Goal: Information Seeking & Learning: Learn about a topic

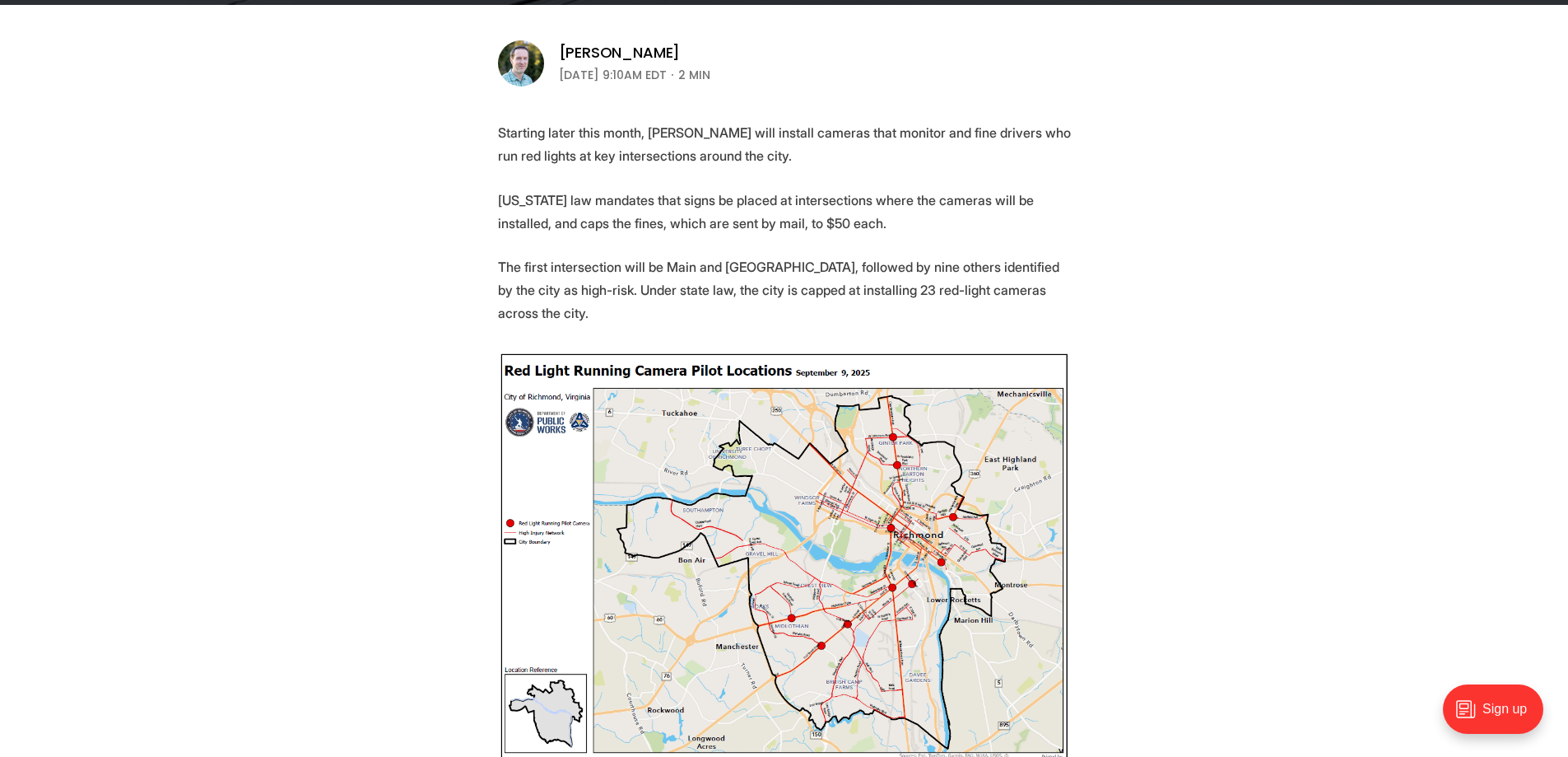
scroll to position [577, 0]
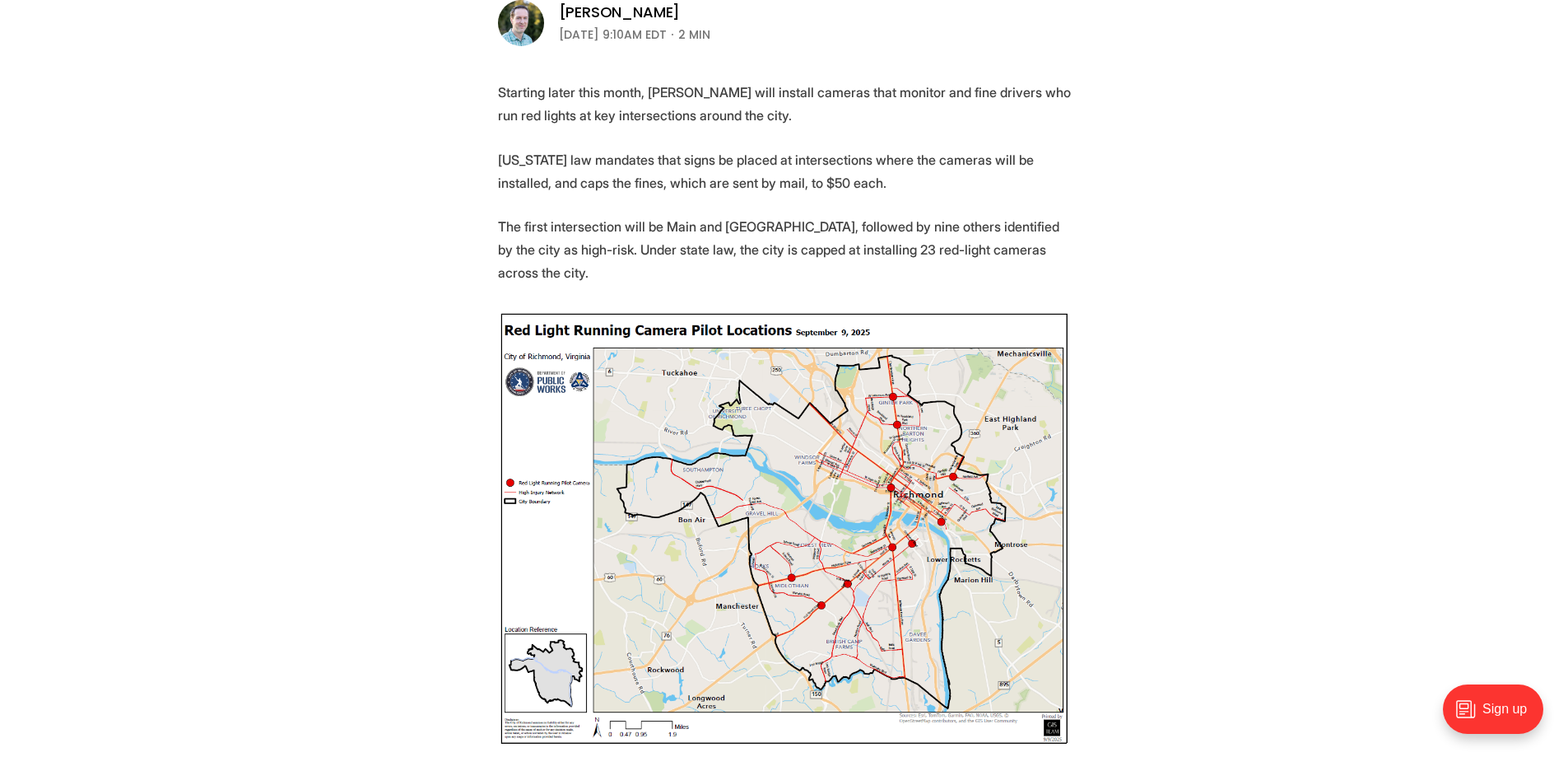
click at [838, 545] on img at bounding box center [784, 528] width 573 height 436
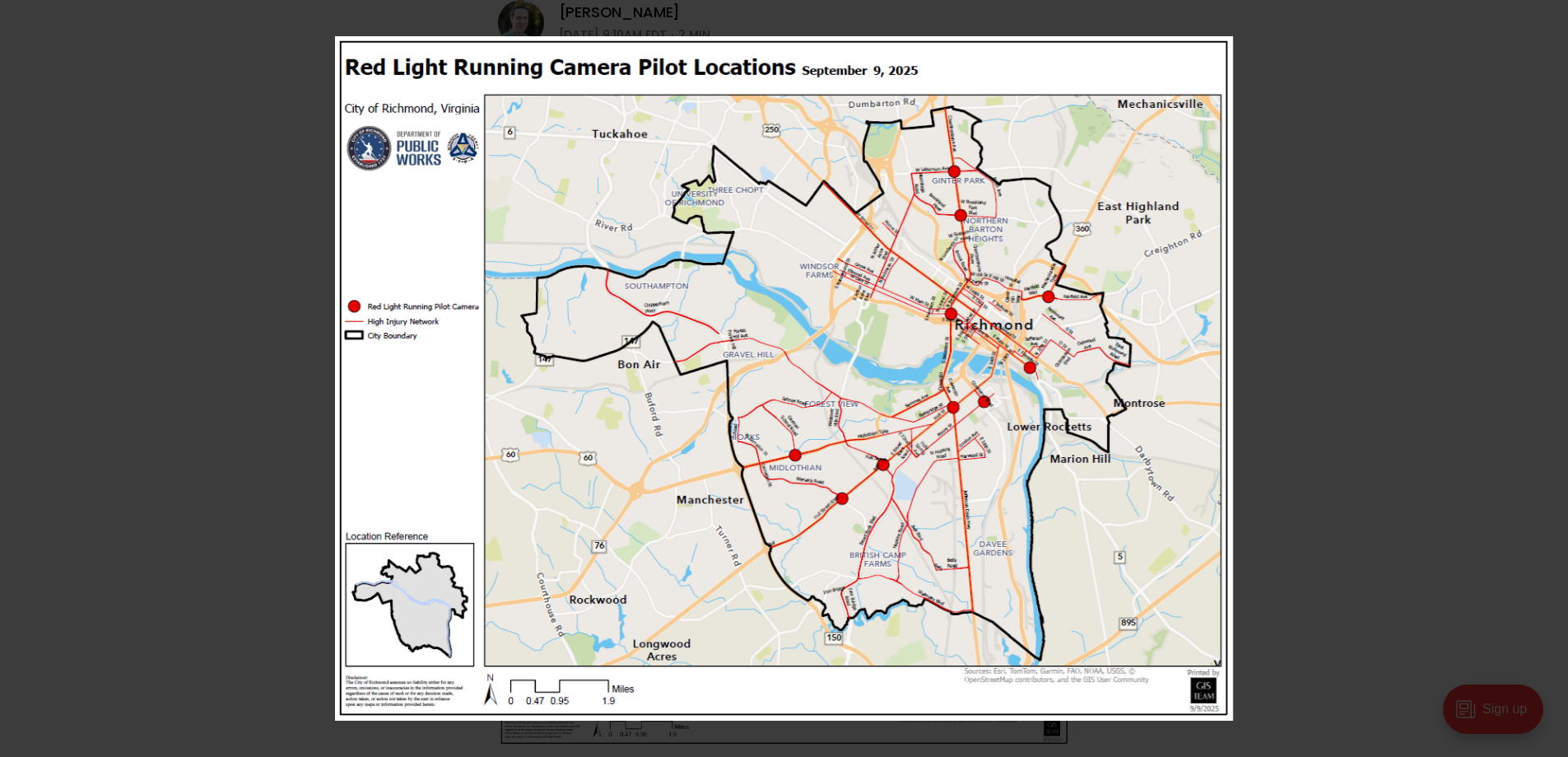
click at [909, 474] on img at bounding box center [784, 378] width 898 height 684
click at [959, 379] on img at bounding box center [784, 378] width 898 height 684
click at [293, 162] on div at bounding box center [784, 378] width 1568 height 757
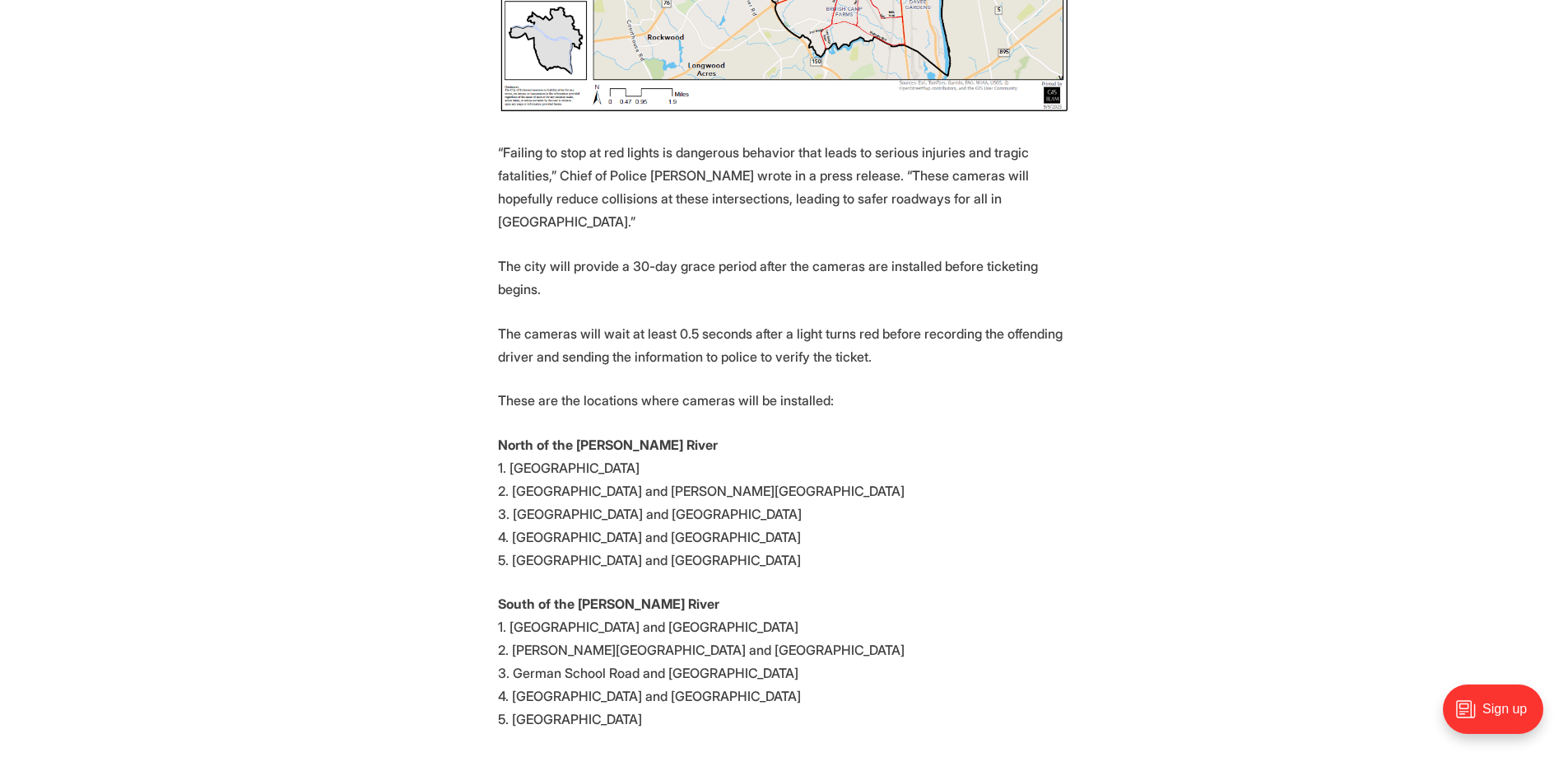
scroll to position [1236, 0]
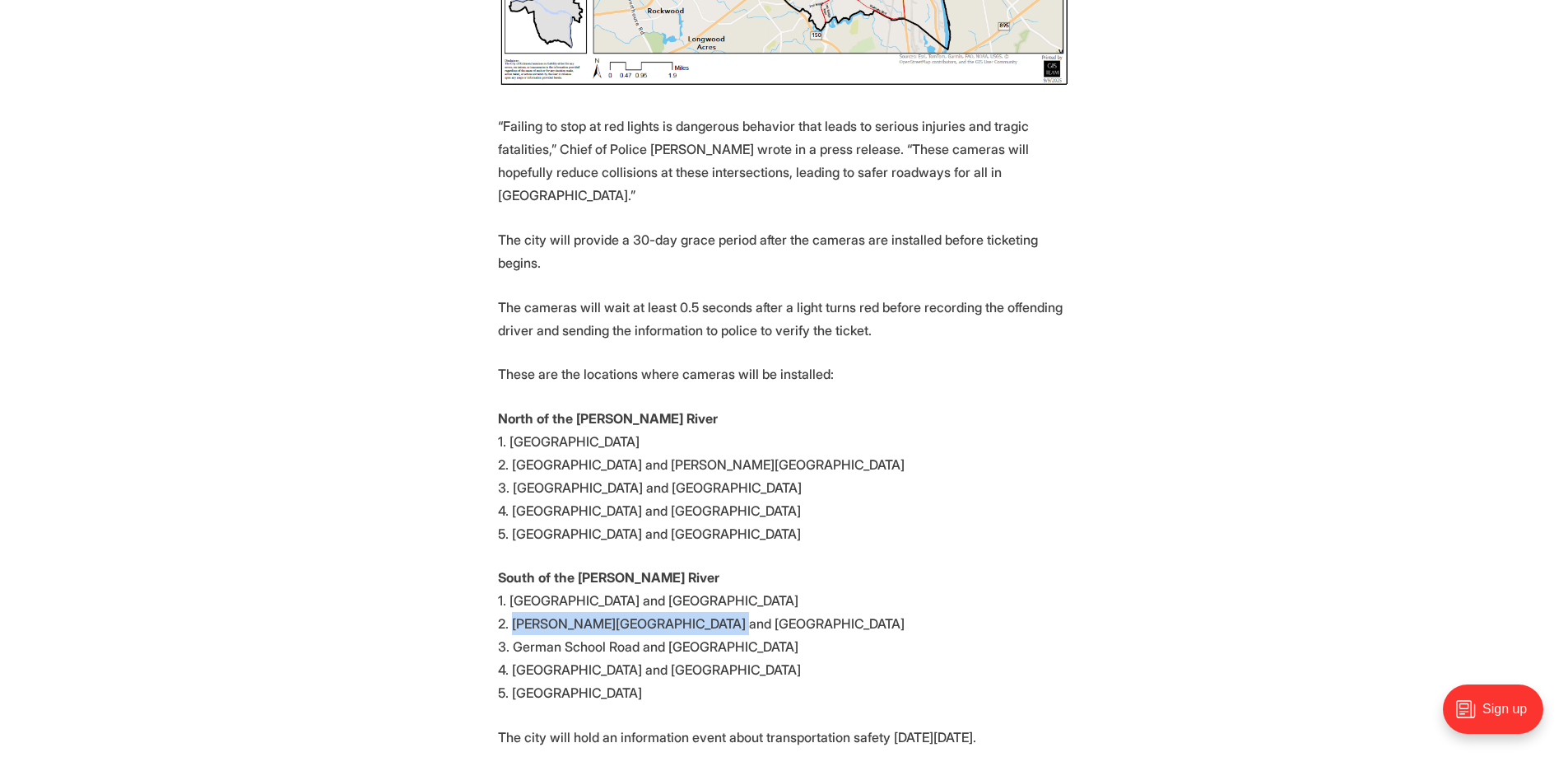
drag, startPoint x: 511, startPoint y: 554, endPoint x: 718, endPoint y: 552, distance: 207.0
click at [718, 565] on p "South of the [PERSON_NAME] River 1. [GEOGRAPHIC_DATA] and [GEOGRAPHIC_DATA]. [P…" at bounding box center [784, 634] width 573 height 138
drag, startPoint x: 511, startPoint y: 582, endPoint x: 517, endPoint y: 595, distance: 14.3
click at [510, 583] on p "South of the [PERSON_NAME] River 1. [GEOGRAPHIC_DATA] and [GEOGRAPHIC_DATA]. [P…" at bounding box center [784, 634] width 573 height 138
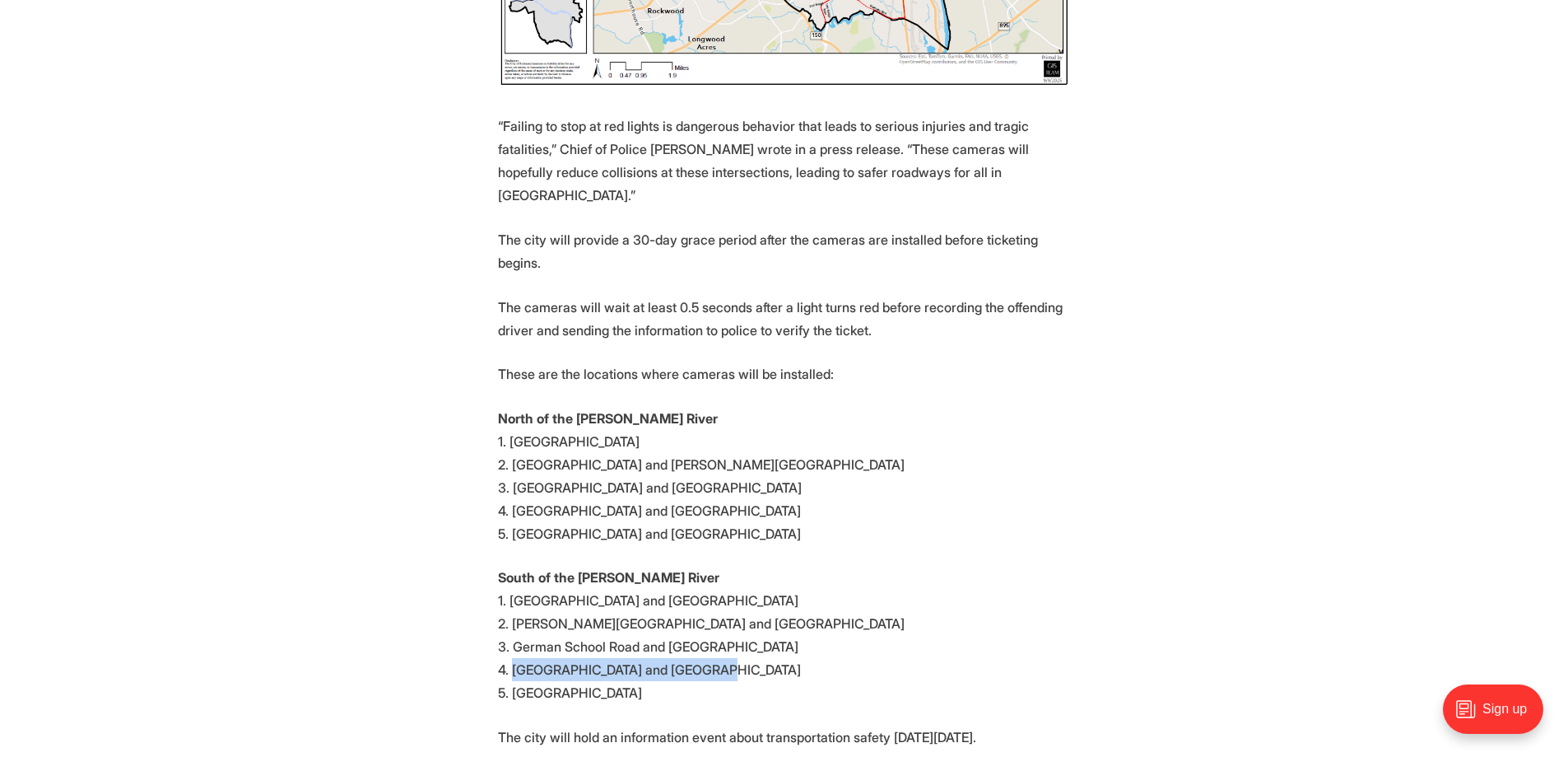
drag, startPoint x: 513, startPoint y: 602, endPoint x: 721, endPoint y: 597, distance: 208.1
click at [721, 597] on p "South of the [PERSON_NAME] River 1. [GEOGRAPHIC_DATA] and [GEOGRAPHIC_DATA]. [P…" at bounding box center [784, 634] width 573 height 138
drag, startPoint x: 769, startPoint y: 621, endPoint x: 548, endPoint y: 626, distance: 221.1
click at [510, 631] on p "South of the [PERSON_NAME] River 1. [GEOGRAPHIC_DATA] and [GEOGRAPHIC_DATA]. [P…" at bounding box center [784, 634] width 573 height 138
click at [676, 621] on p "South of the [PERSON_NAME] River 1. [GEOGRAPHIC_DATA] and [GEOGRAPHIC_DATA]. [P…" at bounding box center [784, 634] width 573 height 138
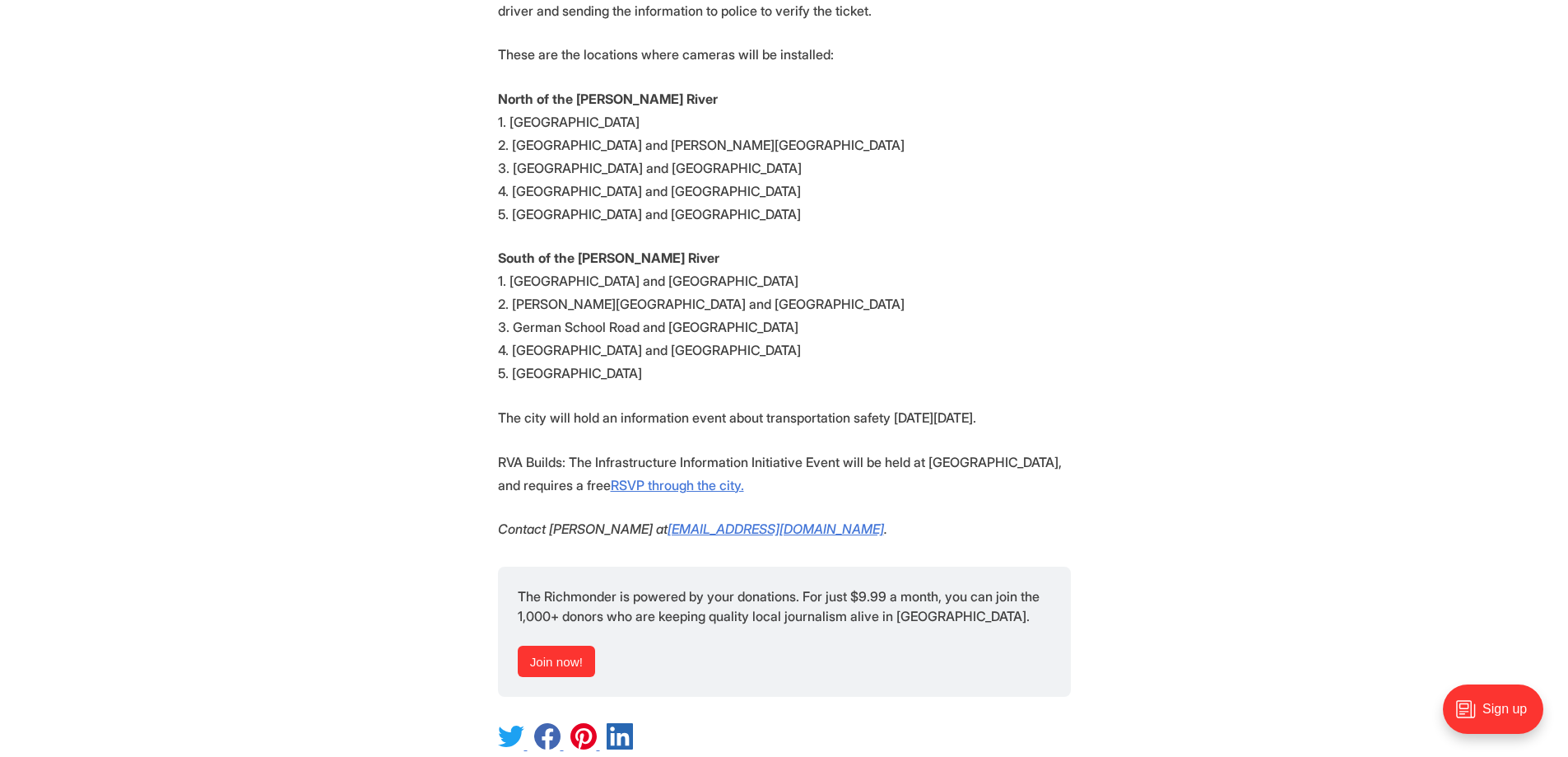
scroll to position [1565, 0]
